Goal: Task Accomplishment & Management: Manage account settings

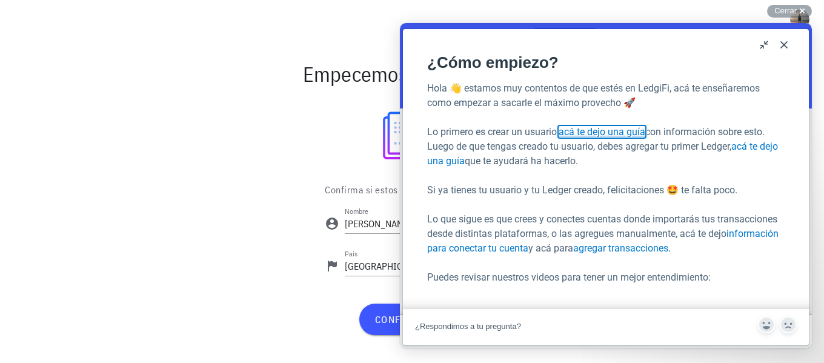
click at [638, 131] on link "acá te dejo una guía" at bounding box center [602, 132] width 87 height 12
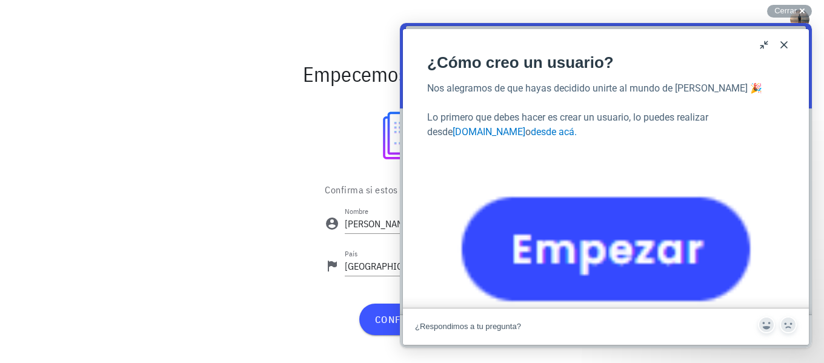
scroll to position [1576, 0]
click at [787, 44] on button "Close" at bounding box center [783, 44] width 19 height 19
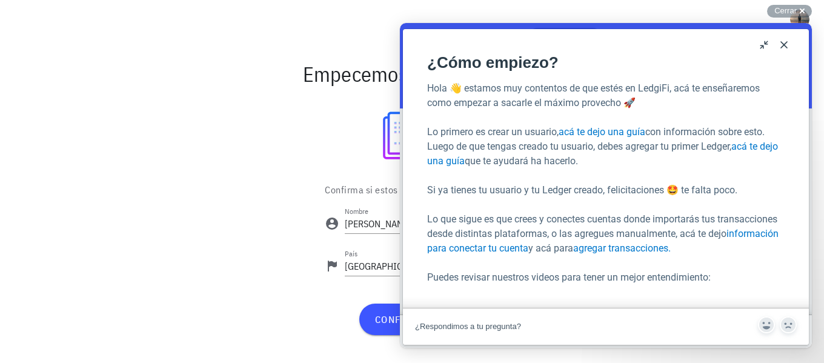
click at [781, 43] on button "Close" at bounding box center [783, 44] width 19 height 19
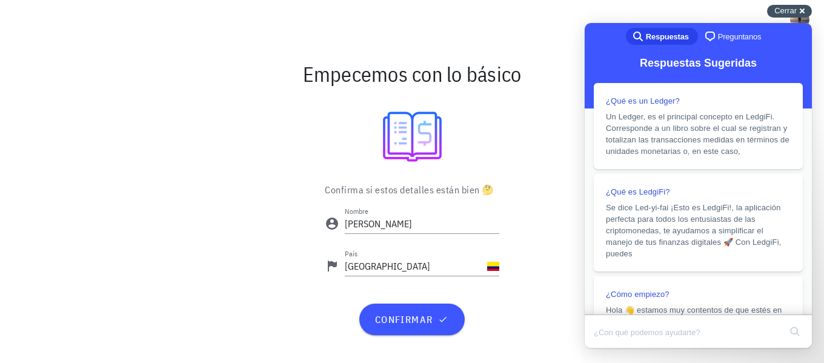
click at [786, 8] on span "Cerrar" at bounding box center [785, 10] width 22 height 9
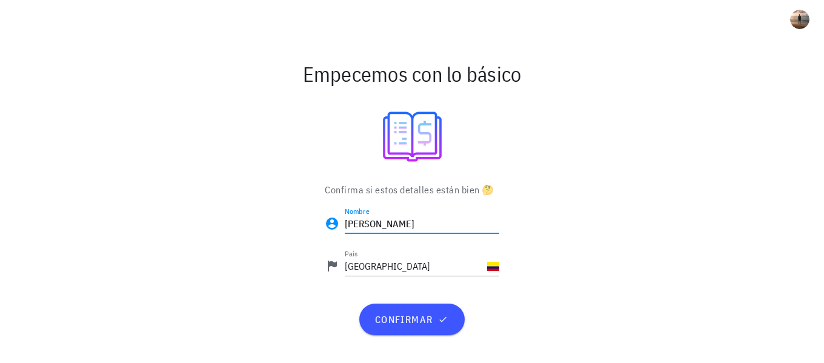
click at [434, 220] on input "Juan Sebastian" at bounding box center [422, 223] width 155 height 19
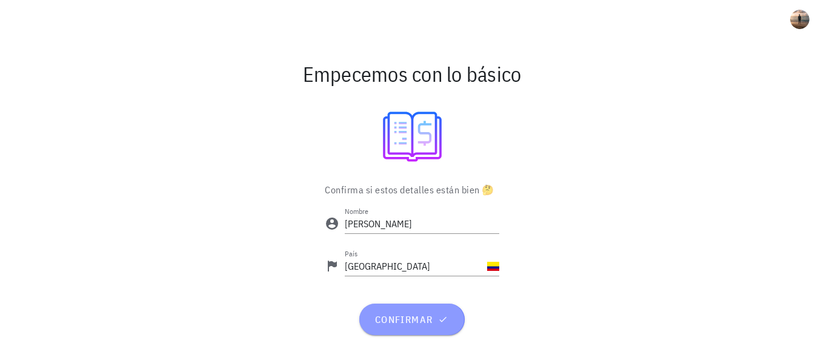
click at [431, 324] on span "confirmar" at bounding box center [412, 319] width 76 height 12
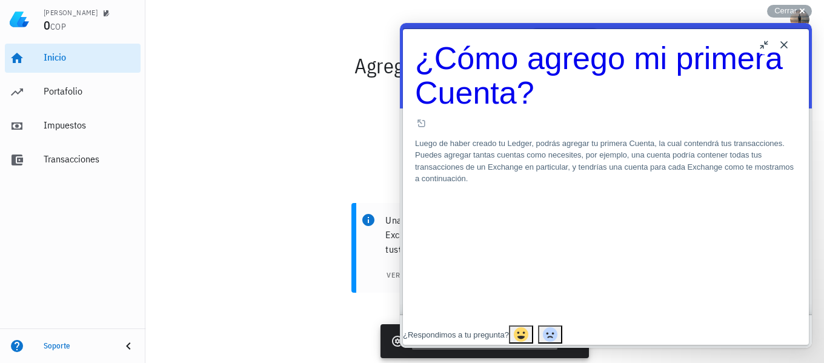
click at [782, 39] on button "Close" at bounding box center [783, 44] width 19 height 19
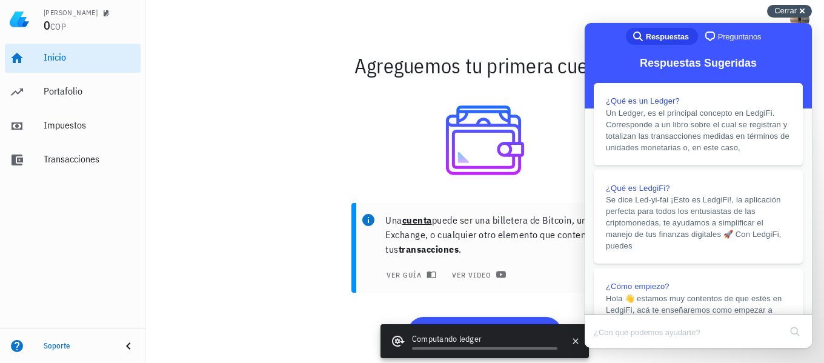
click at [784, 17] on div "Cerrar cross-small" at bounding box center [789, 11] width 45 height 13
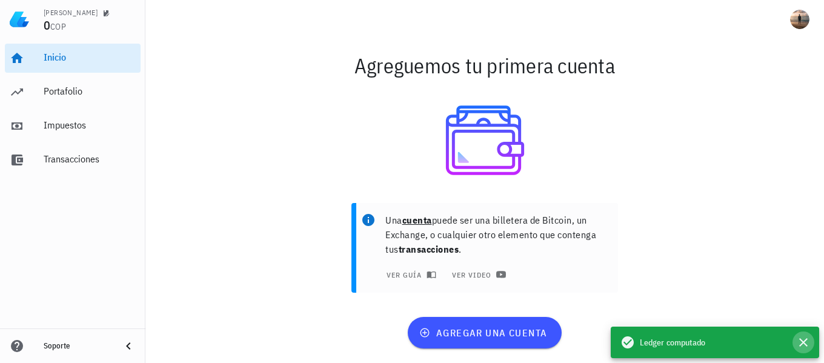
click at [805, 341] on icon "button" at bounding box center [803, 342] width 8 height 8
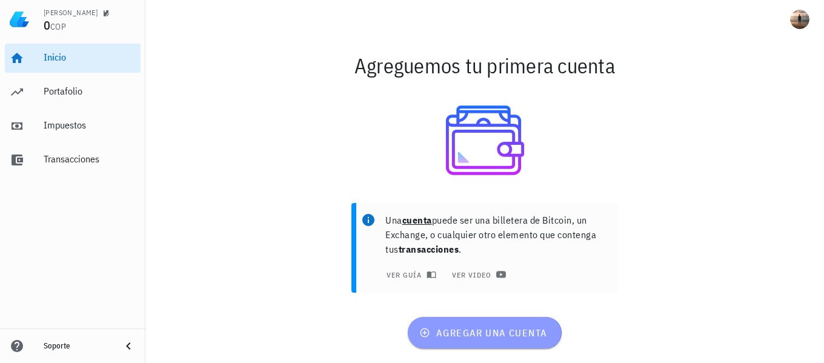
click at [495, 336] on span "agregar una cuenta" at bounding box center [484, 333] width 125 height 12
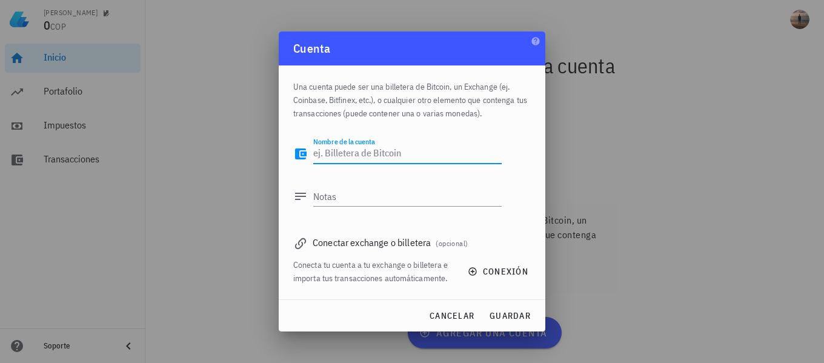
click at [376, 155] on textarea "Nombre de la cuenta" at bounding box center [407, 153] width 188 height 19
click at [483, 274] on span "conexión" at bounding box center [499, 271] width 58 height 11
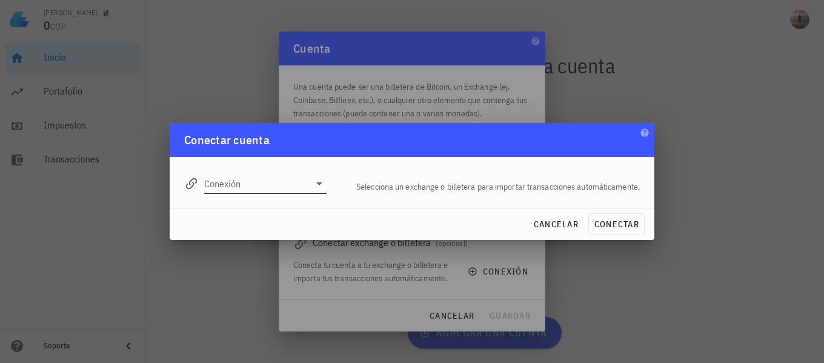
click at [288, 181] on input "Conexión" at bounding box center [256, 183] width 105 height 19
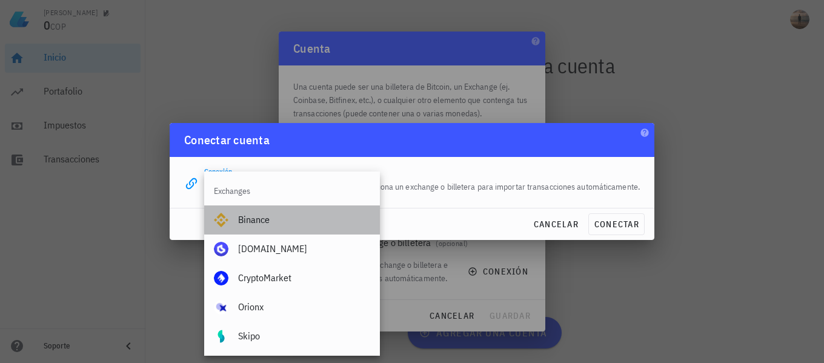
click at [289, 218] on div "Binance" at bounding box center [304, 220] width 132 height 12
type input "Binance"
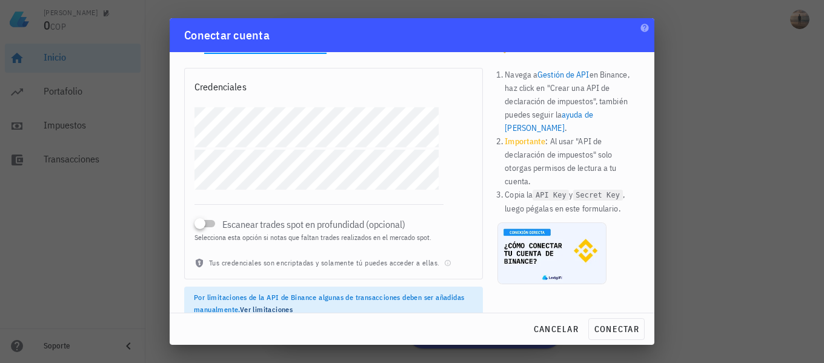
scroll to position [50, 0]
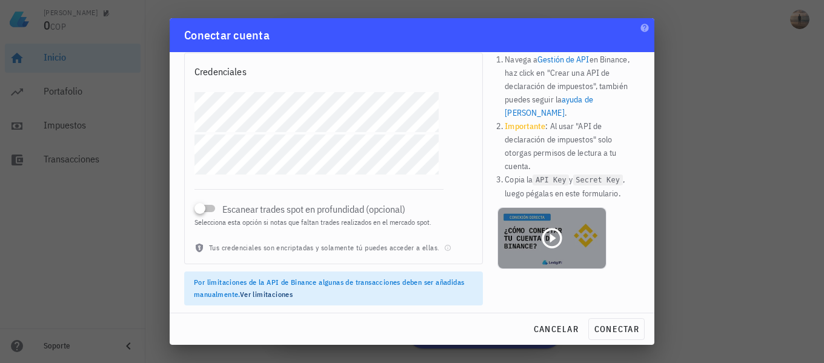
click at [547, 228] on icon at bounding box center [552, 238] width 20 height 20
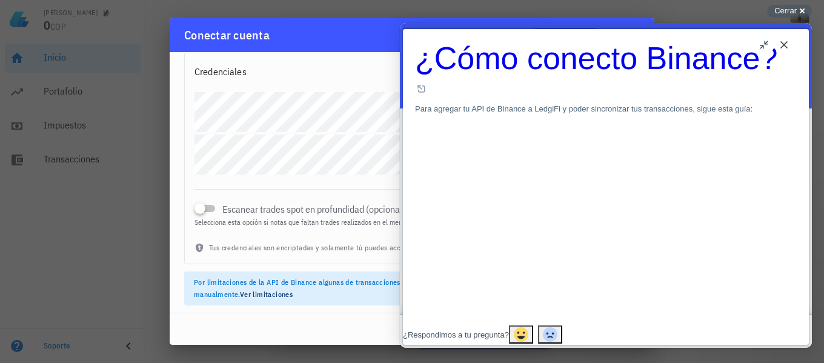
click at [445, 29] on div at bounding box center [606, 23] width 406 height 12
click at [441, 29] on div at bounding box center [606, 23] width 406 height 12
click at [445, 325] on div "¿Respondimos a tu pregunta?" at bounding box center [606, 335] width 406 height 20
click at [446, 29] on div at bounding box center [606, 23] width 406 height 12
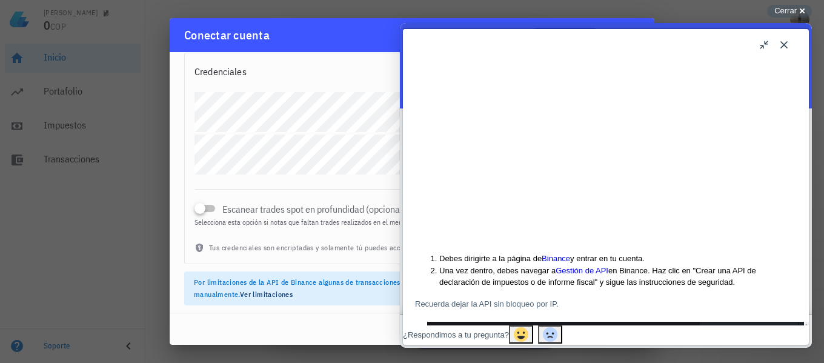
scroll to position [61, 0]
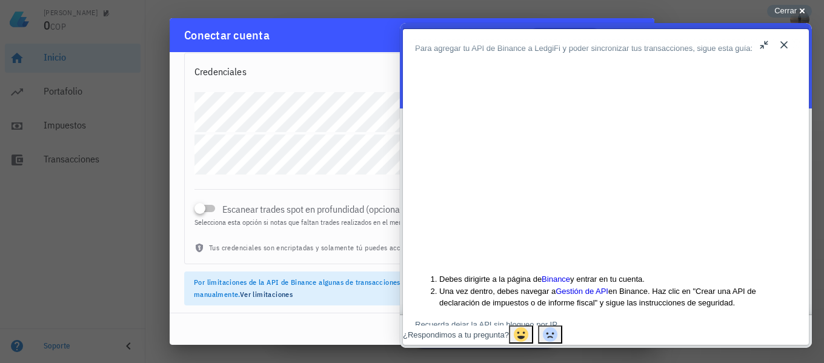
click at [781, 42] on button "Close" at bounding box center [783, 44] width 19 height 19
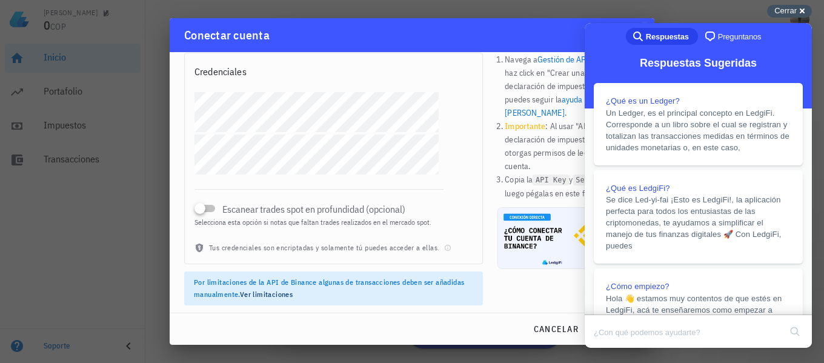
click at [787, 12] on span "Cerrar" at bounding box center [785, 10] width 22 height 9
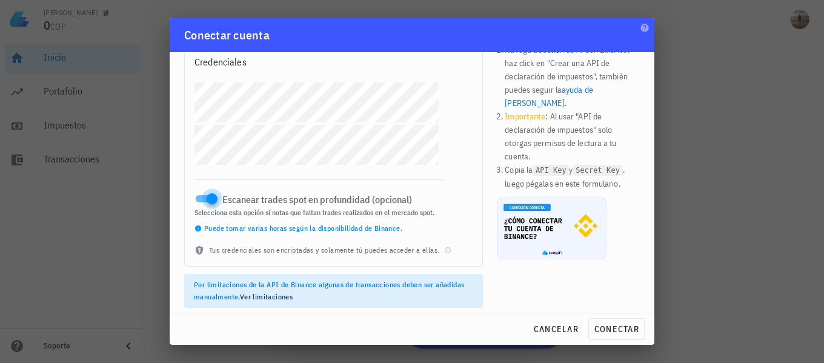
scroll to position [62, 0]
